Goal: Task Accomplishment & Management: Manage account settings

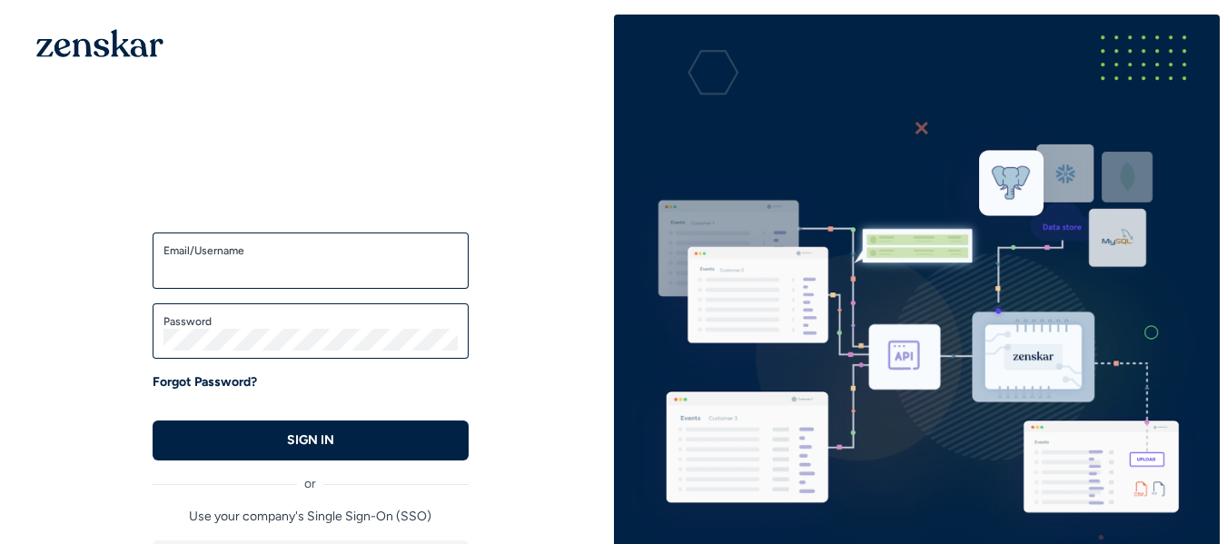
type input "**********"
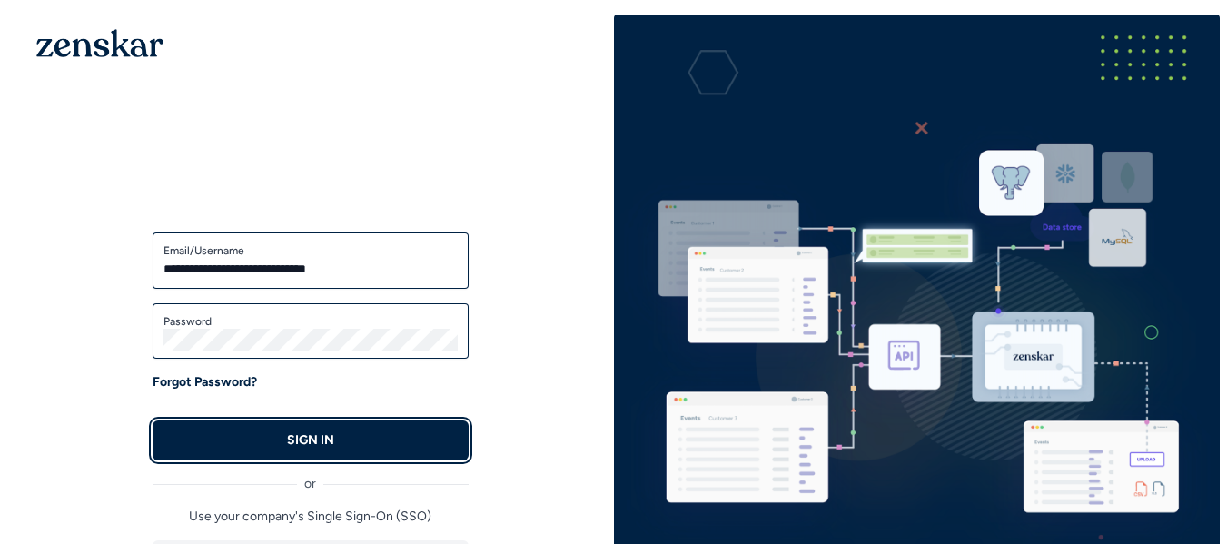
click at [287, 444] on p "SIGN IN" at bounding box center [310, 440] width 47 height 18
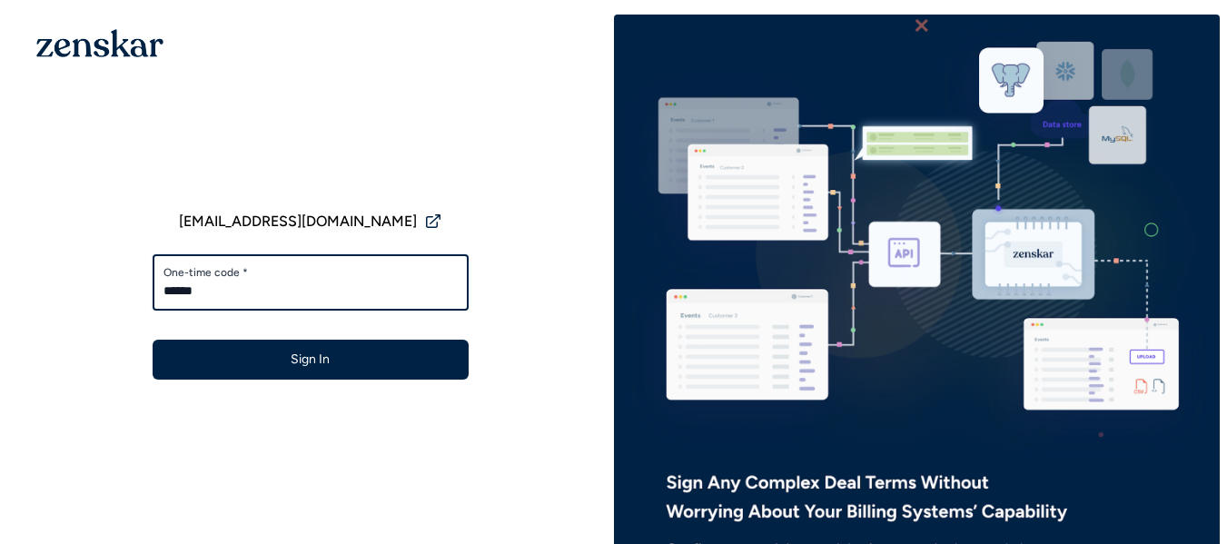
type input "******"
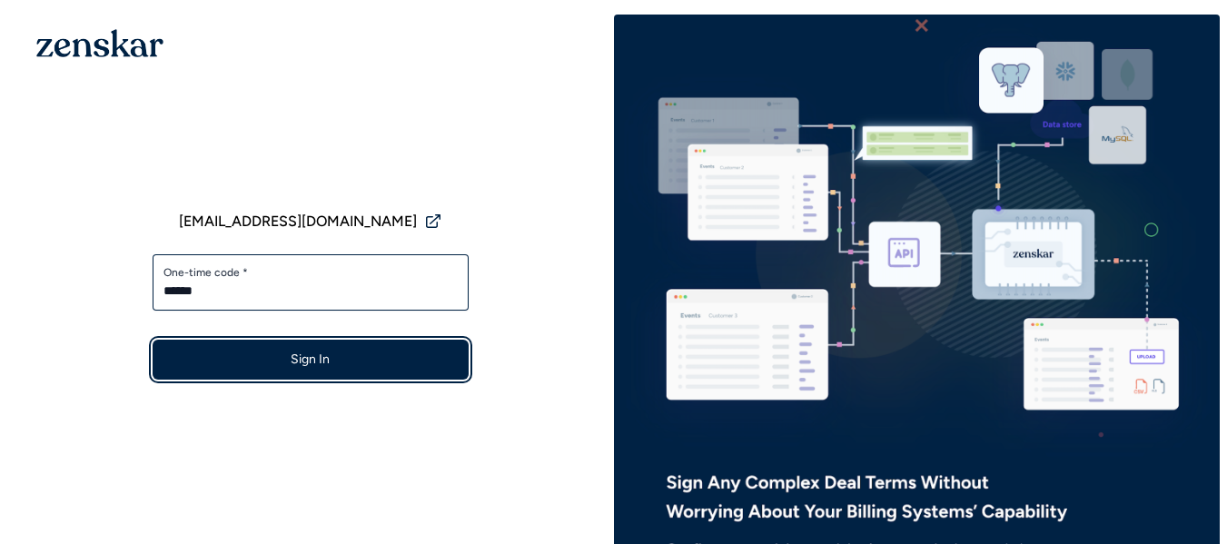
click at [300, 361] on button "Sign In" at bounding box center [311, 360] width 316 height 40
